Goal: Find specific page/section: Find specific page/section

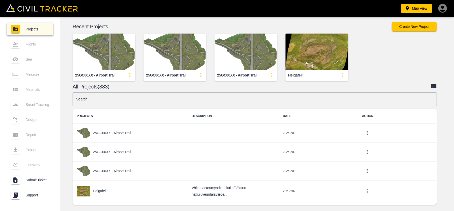
click at [172, 98] on input "text" at bounding box center [254, 100] width 364 height 14
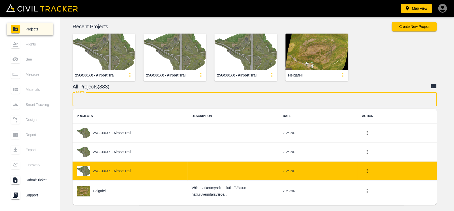
scroll to position [26, 0]
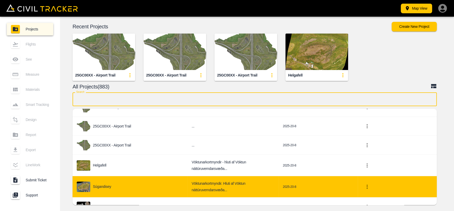
click at [102, 185] on p "Súgandisey" at bounding box center [102, 187] width 18 height 4
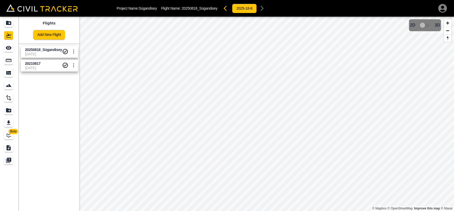
click at [40, 54] on span "[DATE]" at bounding box center [43, 54] width 37 height 4
click at [9, 48] on icon "See" at bounding box center [9, 48] width 6 height 4
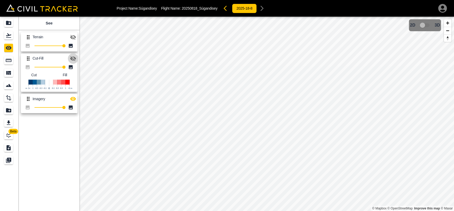
click at [71, 61] on icon "button" at bounding box center [73, 59] width 6 height 6
click at [71, 58] on icon "button" at bounding box center [73, 59] width 6 height 4
click at [73, 58] on icon "button" at bounding box center [73, 59] width 6 height 6
click at [73, 58] on icon "button" at bounding box center [73, 59] width 6 height 4
click at [72, 35] on icon "button" at bounding box center [73, 37] width 6 height 6
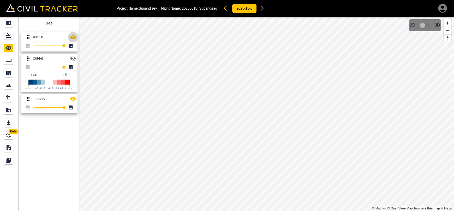
click at [72, 35] on icon "button" at bounding box center [73, 37] width 6 height 6
click at [223, 7] on button "button" at bounding box center [226, 8] width 10 height 10
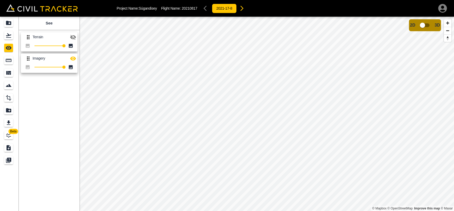
click at [241, 10] on icon "button" at bounding box center [242, 8] width 6 height 6
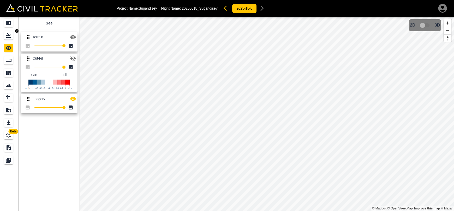
click at [8, 37] on icon "Flights" at bounding box center [8, 35] width 6 height 6
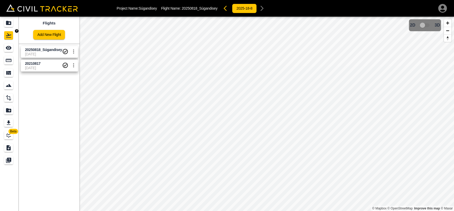
click at [9, 46] on icon "See" at bounding box center [9, 48] width 6 height 4
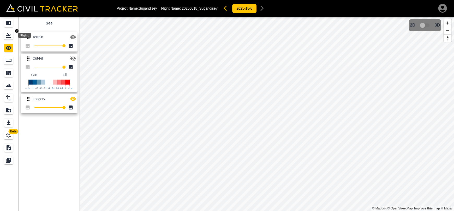
click at [7, 36] on icon "Flights" at bounding box center [8, 35] width 5 height 4
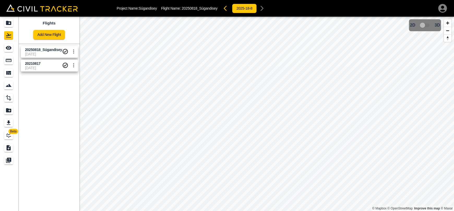
click at [42, 68] on span "[DATE]" at bounding box center [43, 68] width 37 height 4
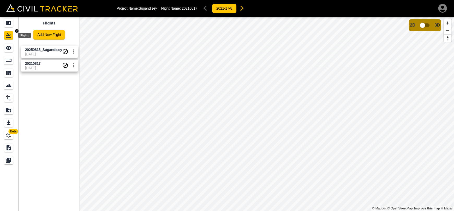
drag, startPoint x: 8, startPoint y: 34, endPoint x: 7, endPoint y: 28, distance: 5.8
click at [8, 33] on icon "Flights" at bounding box center [8, 35] width 6 height 6
click at [7, 19] on link at bounding box center [9, 23] width 19 height 13
